Goal: Book appointment/travel/reservation

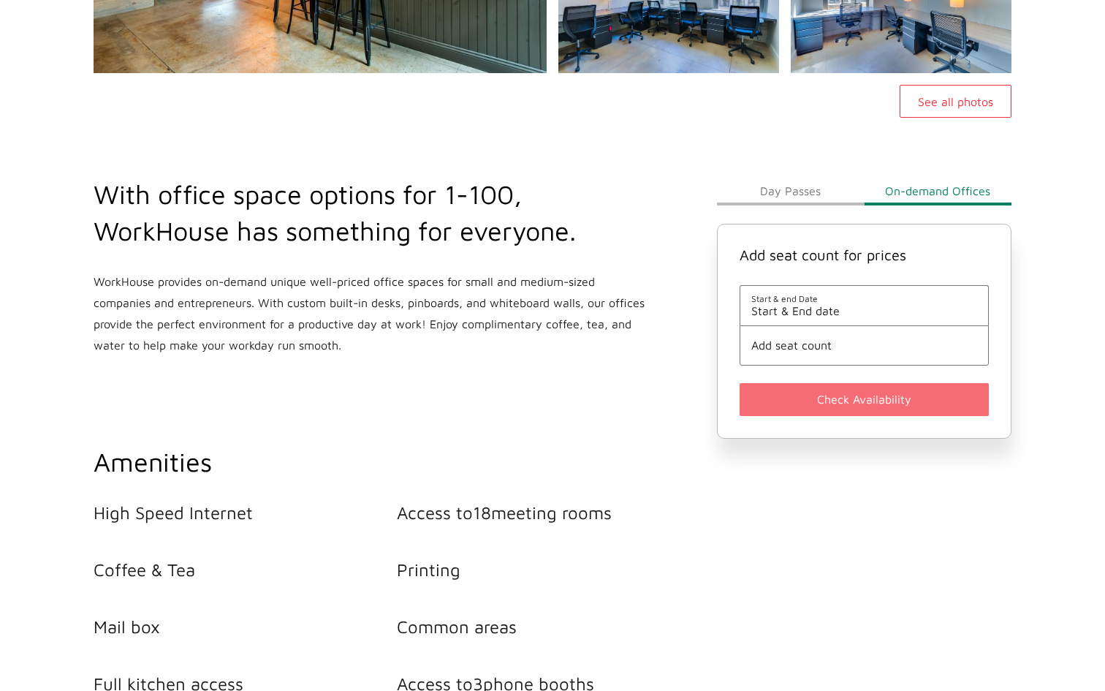
scroll to position [409, 0]
click at [793, 194] on button "Day Passes" at bounding box center [790, 191] width 147 height 29
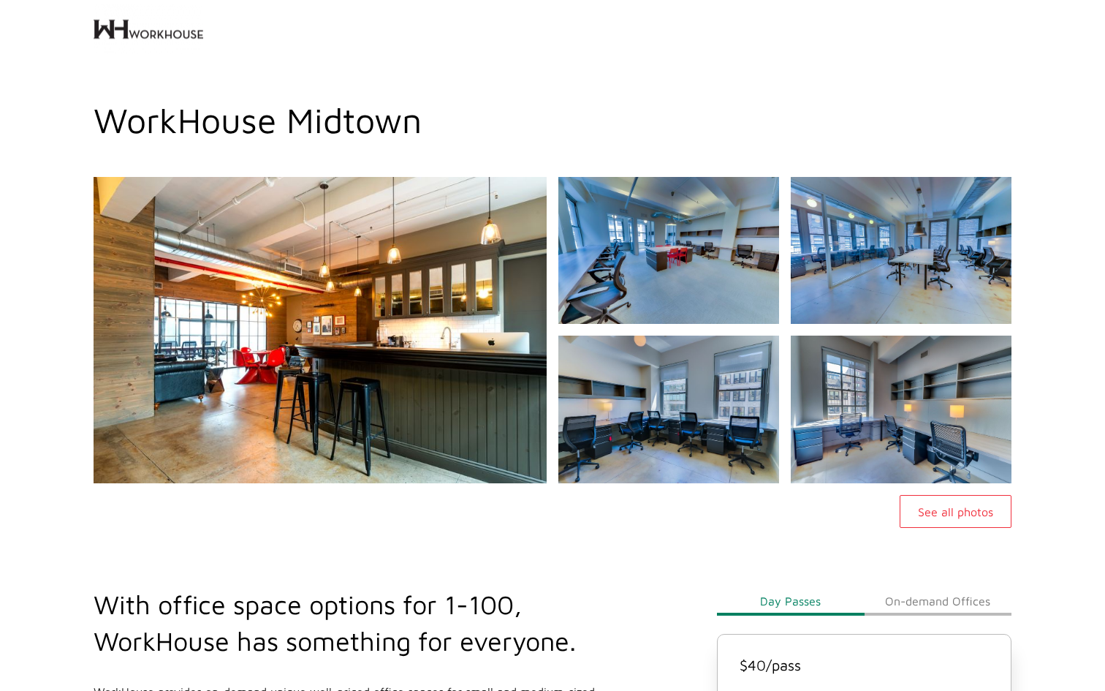
click at [932, 509] on button "See all photos" at bounding box center [956, 511] width 112 height 33
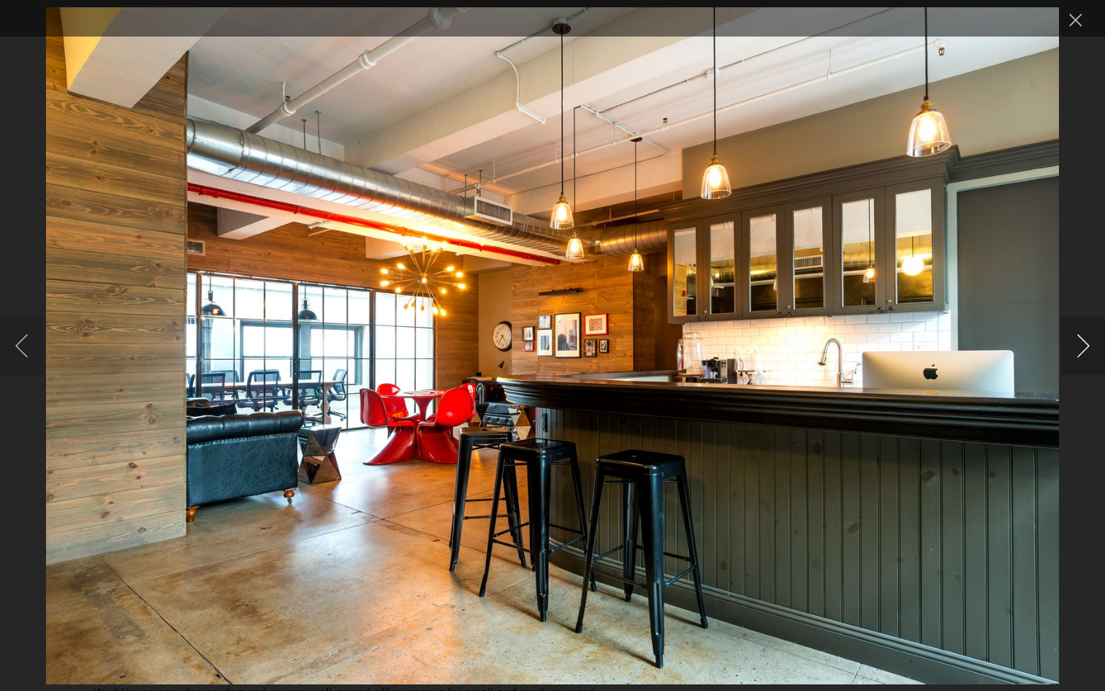
click at [1080, 351] on button "Next image" at bounding box center [1083, 346] width 44 height 58
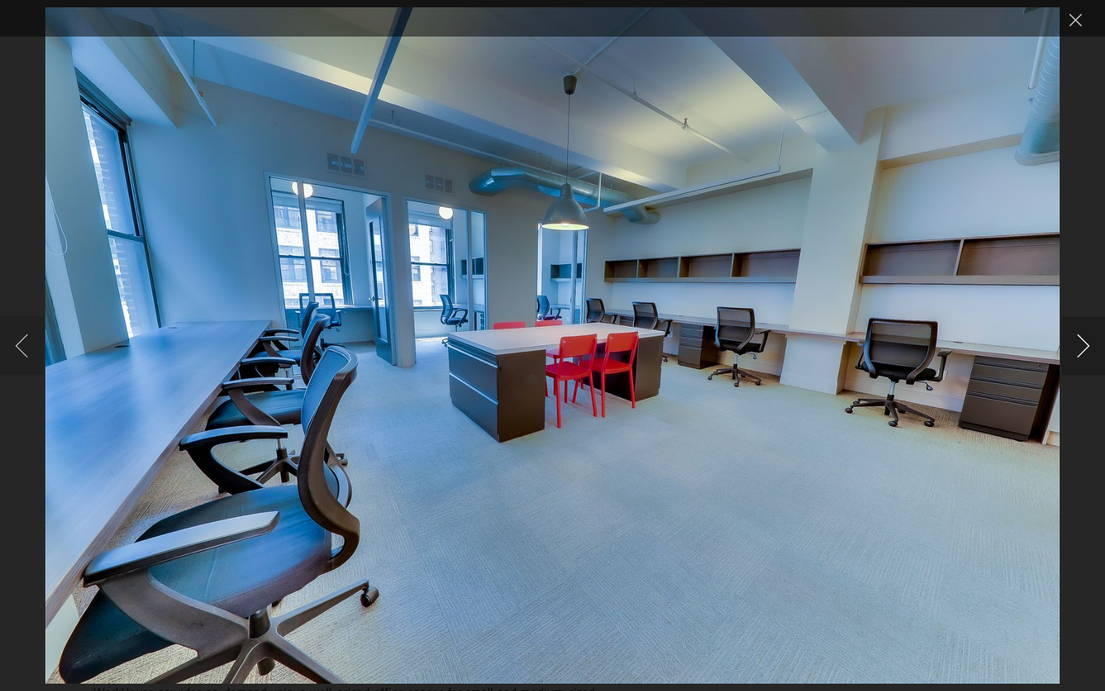
click at [1080, 351] on button "Next image" at bounding box center [1083, 346] width 44 height 58
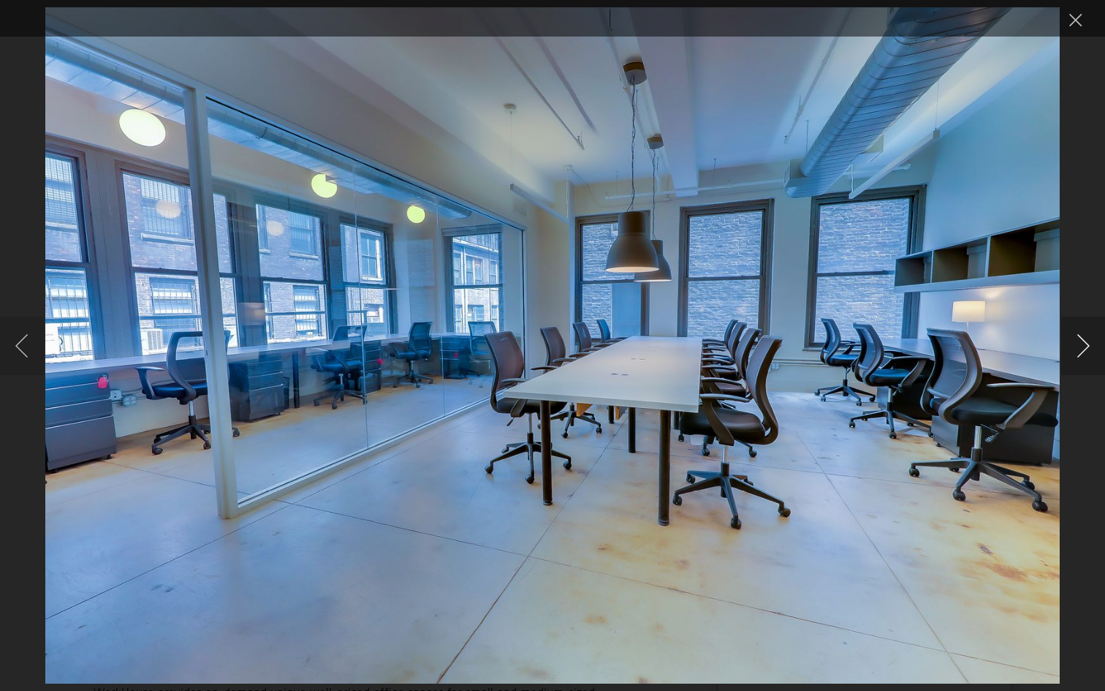
click at [1080, 351] on button "Next image" at bounding box center [1083, 346] width 44 height 58
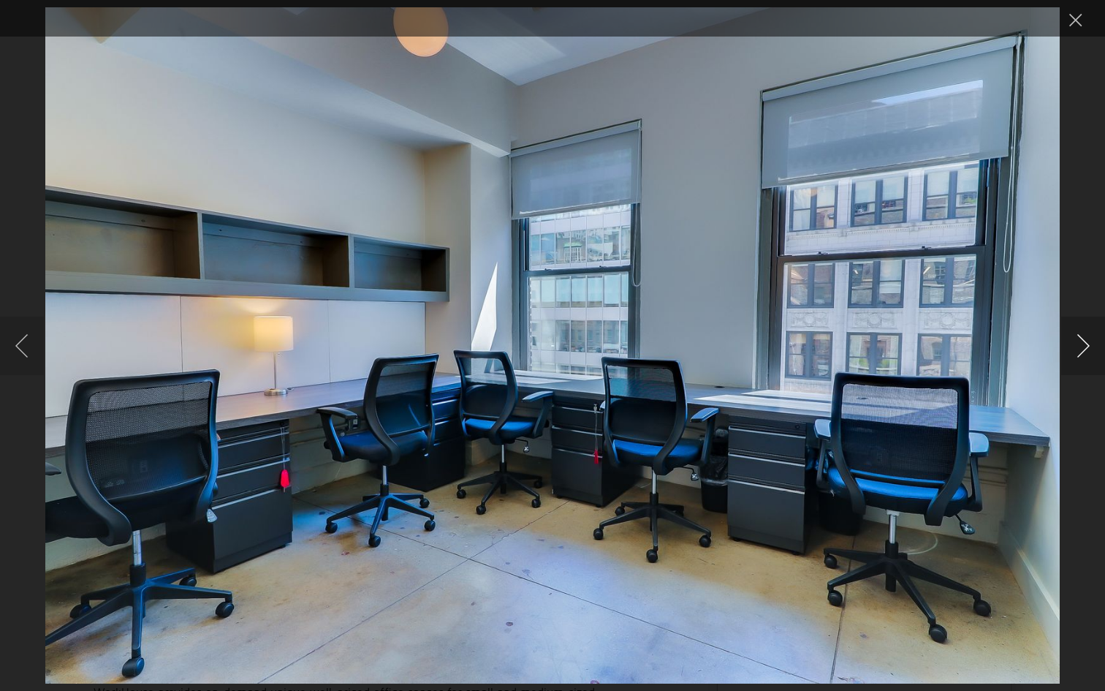
click at [1080, 351] on button "Next image" at bounding box center [1083, 346] width 44 height 58
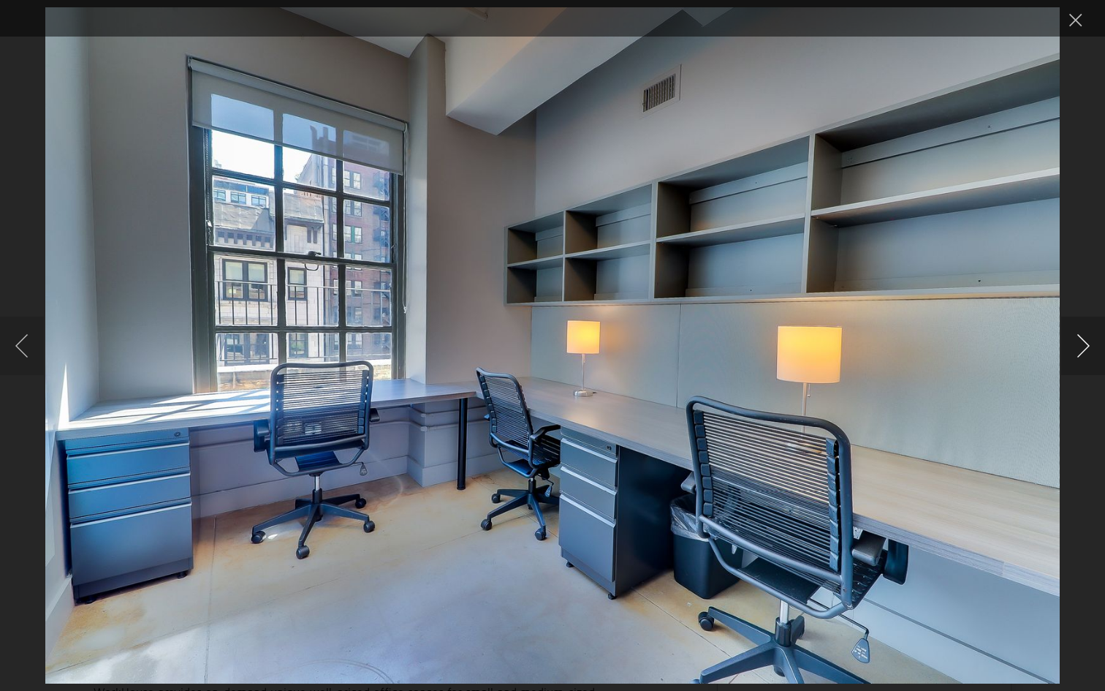
click at [1080, 351] on button "Next image" at bounding box center [1083, 346] width 44 height 58
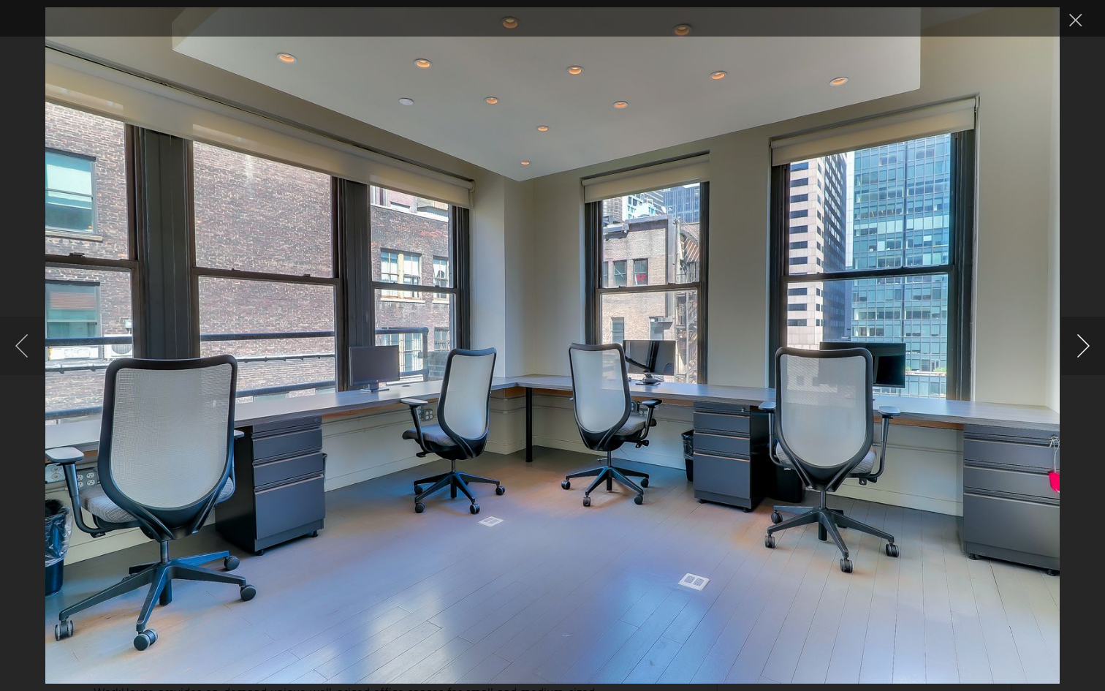
click at [1080, 351] on button "Next image" at bounding box center [1083, 346] width 44 height 58
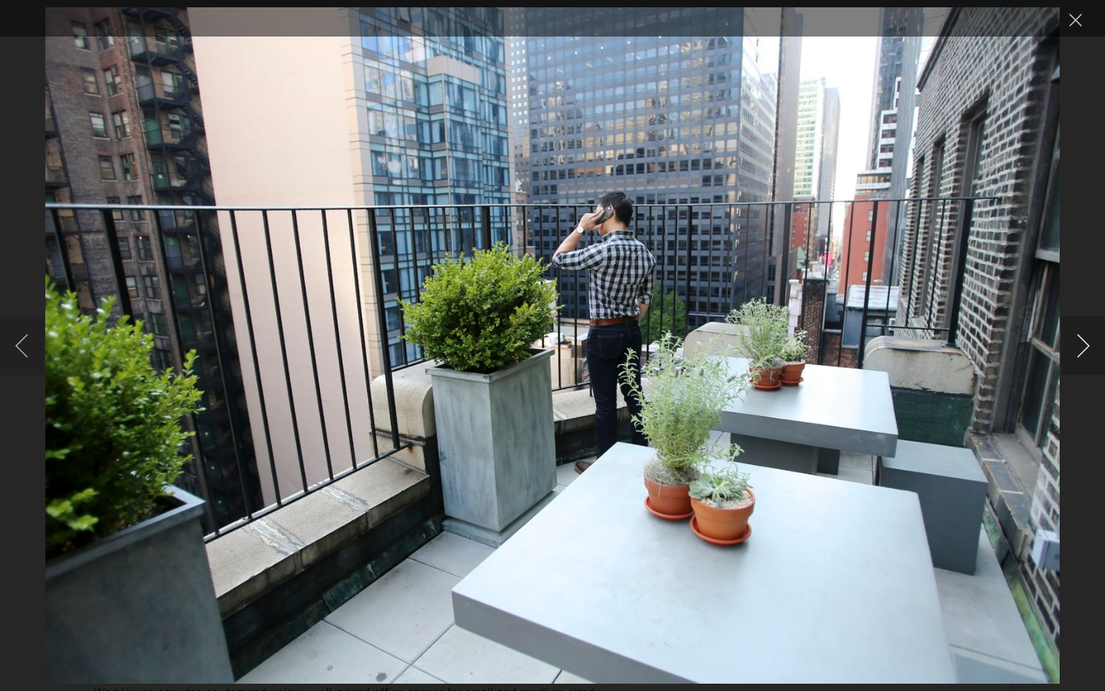
click at [1080, 351] on button "Next image" at bounding box center [1083, 346] width 44 height 58
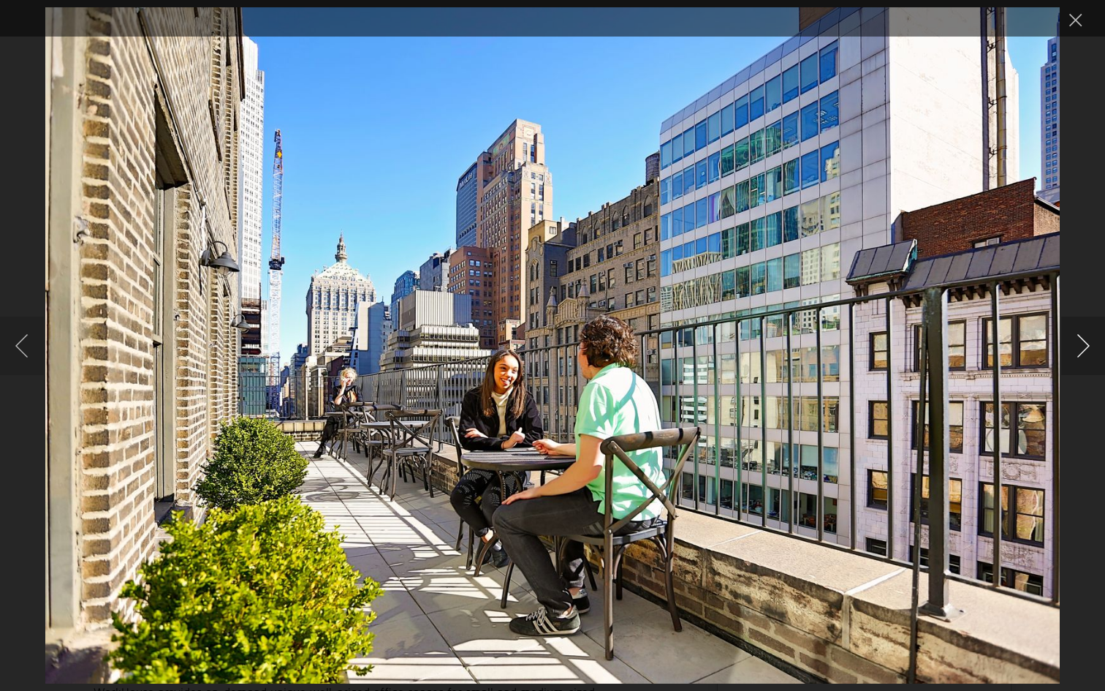
click at [1080, 351] on button "Next image" at bounding box center [1083, 346] width 44 height 58
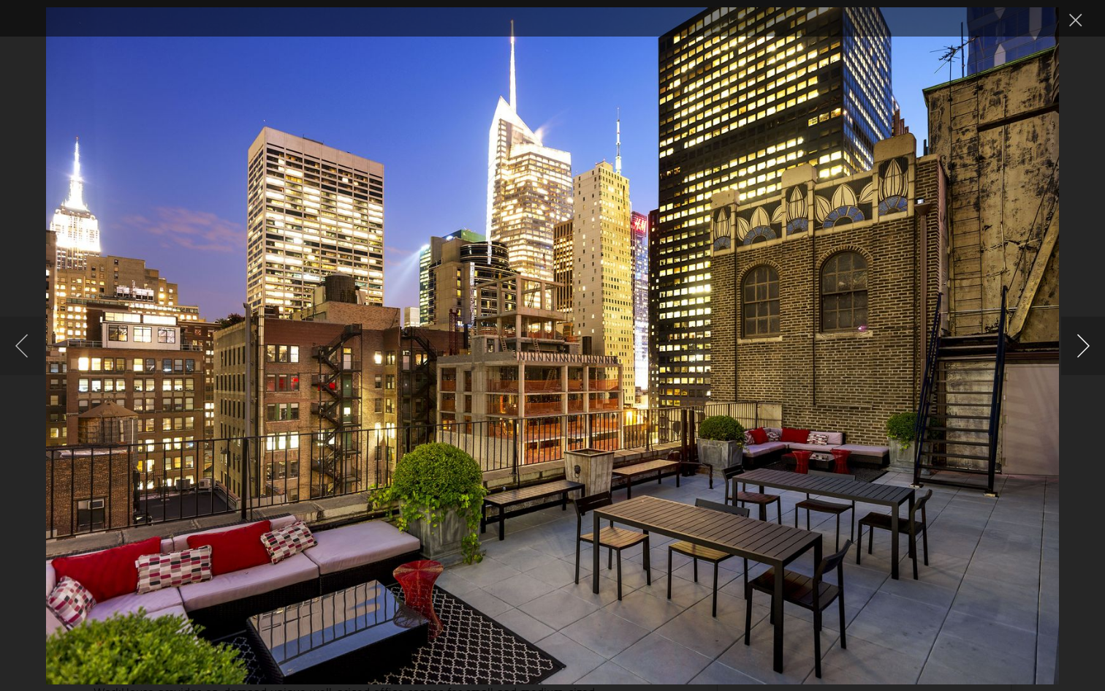
click at [1080, 351] on button "Next image" at bounding box center [1083, 346] width 44 height 58
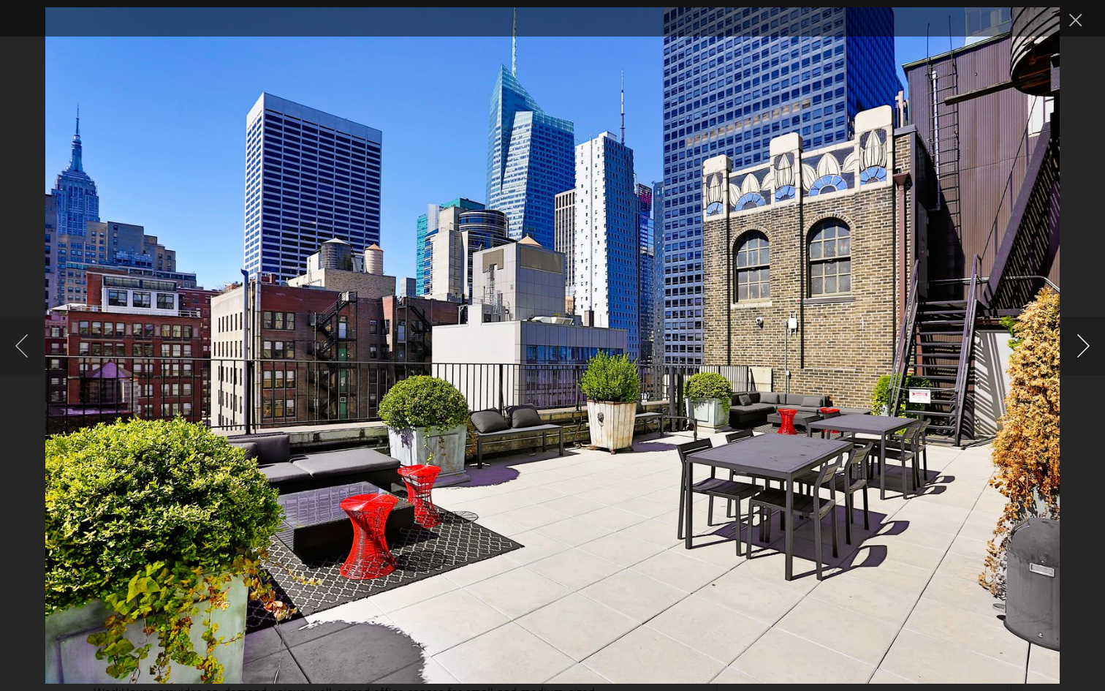
click at [1080, 351] on button "Next image" at bounding box center [1083, 346] width 44 height 58
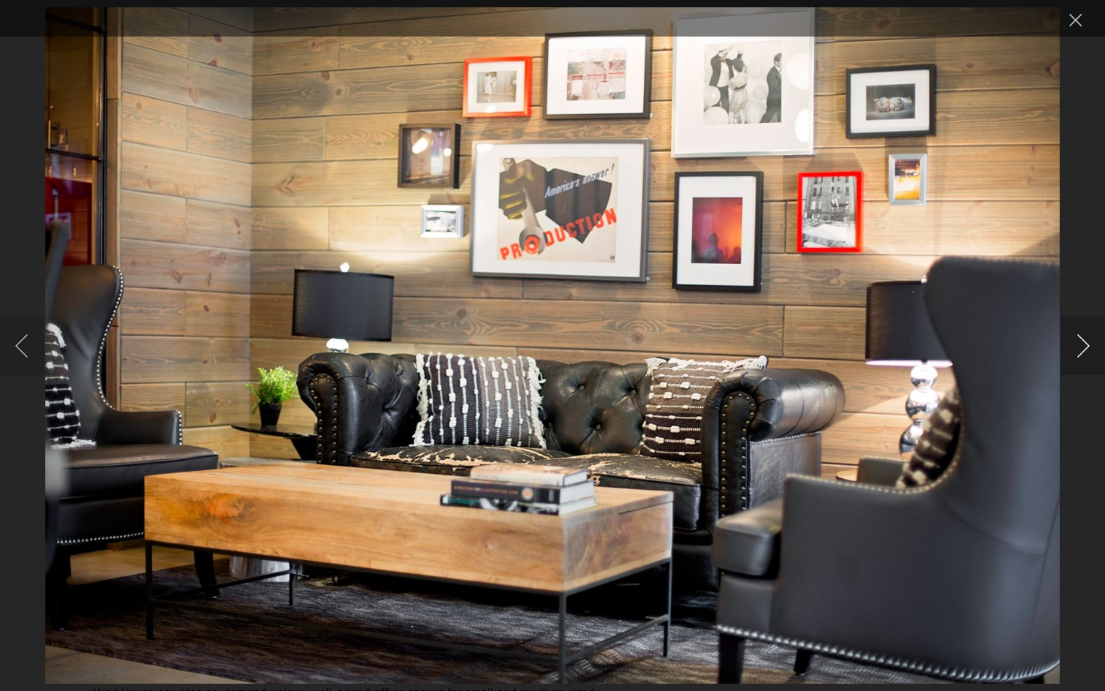
click at [1072, 342] on button "Next image" at bounding box center [1083, 346] width 44 height 58
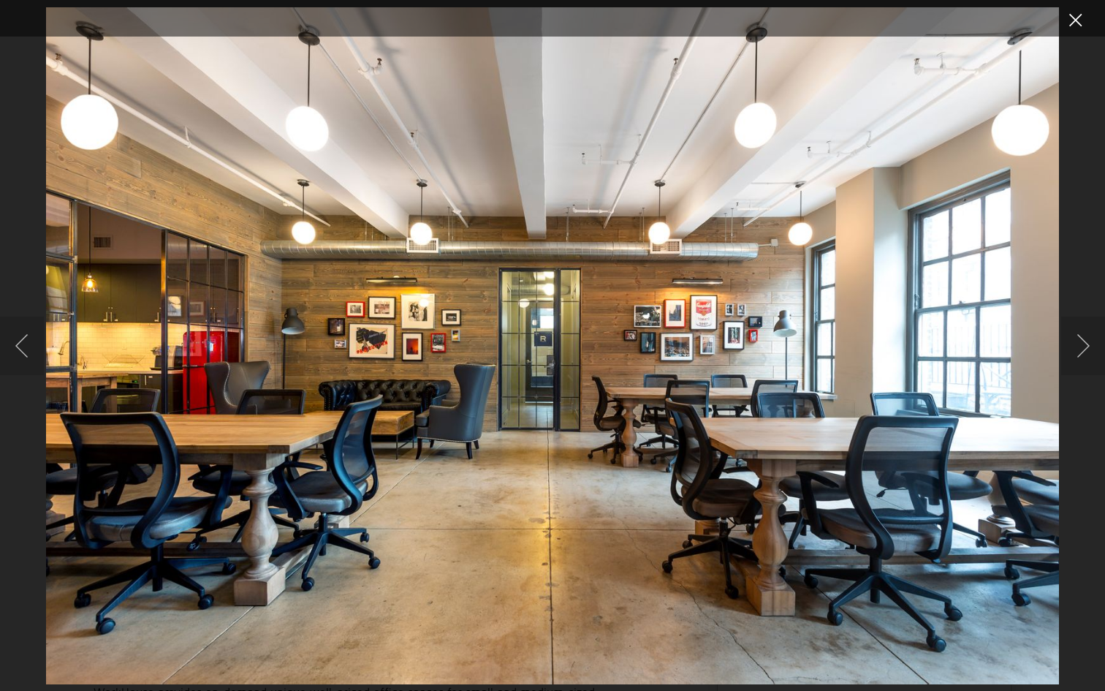
click at [1082, 18] on button "Close lightbox" at bounding box center [1075, 20] width 29 height 26
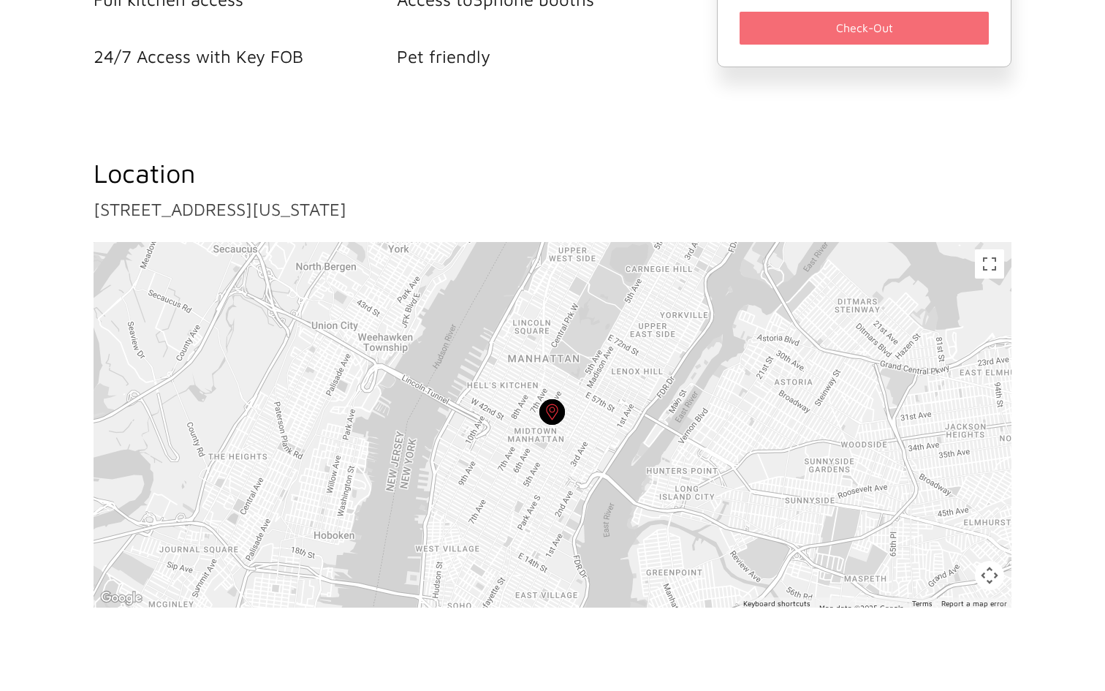
scroll to position [1124, 0]
